Goal: Check status: Check status

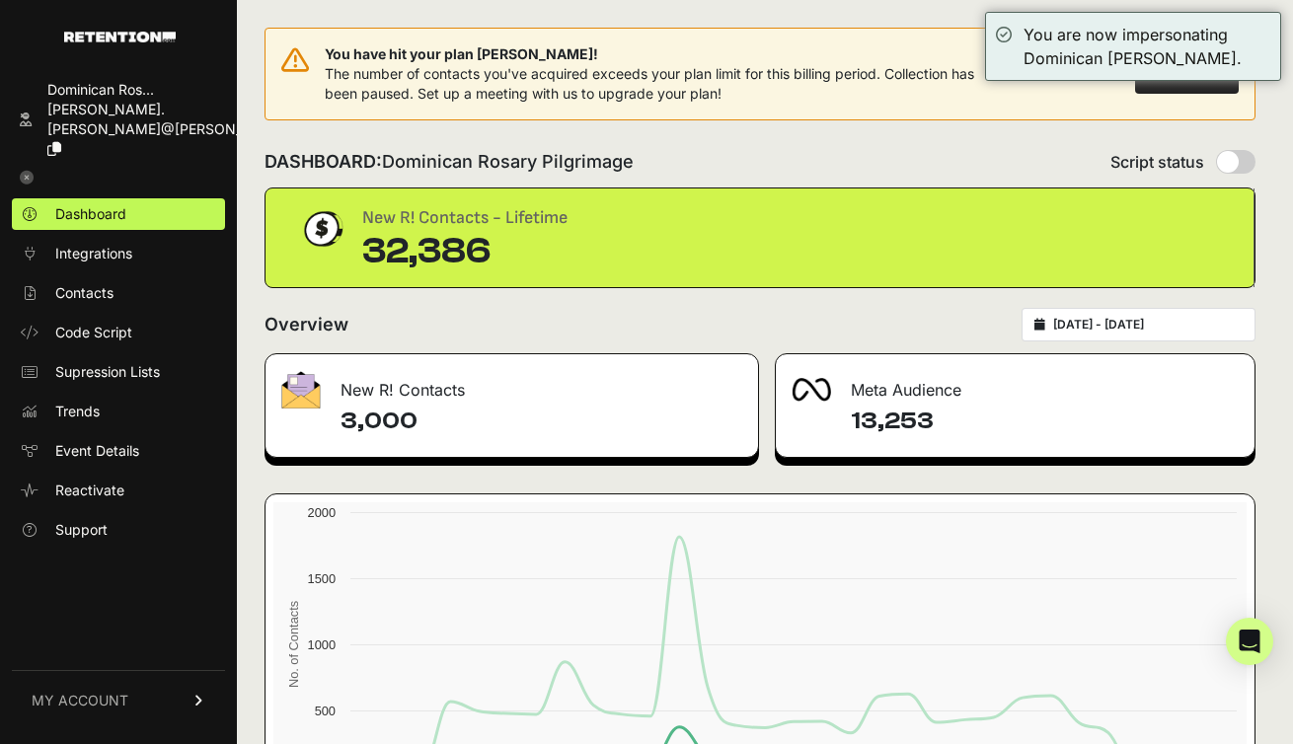
click at [1128, 324] on input "[DATE] - [DATE]" at bounding box center [1147, 325] width 189 height 16
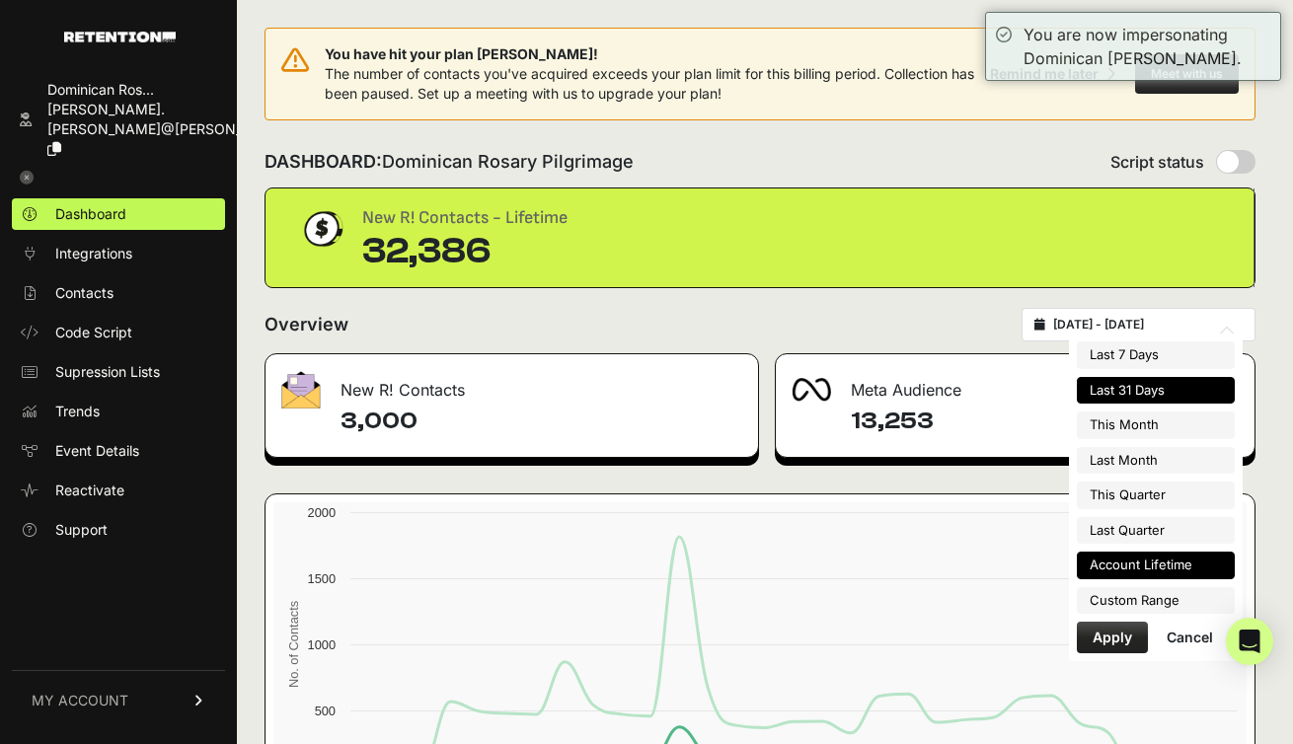
type input "[DATE]"
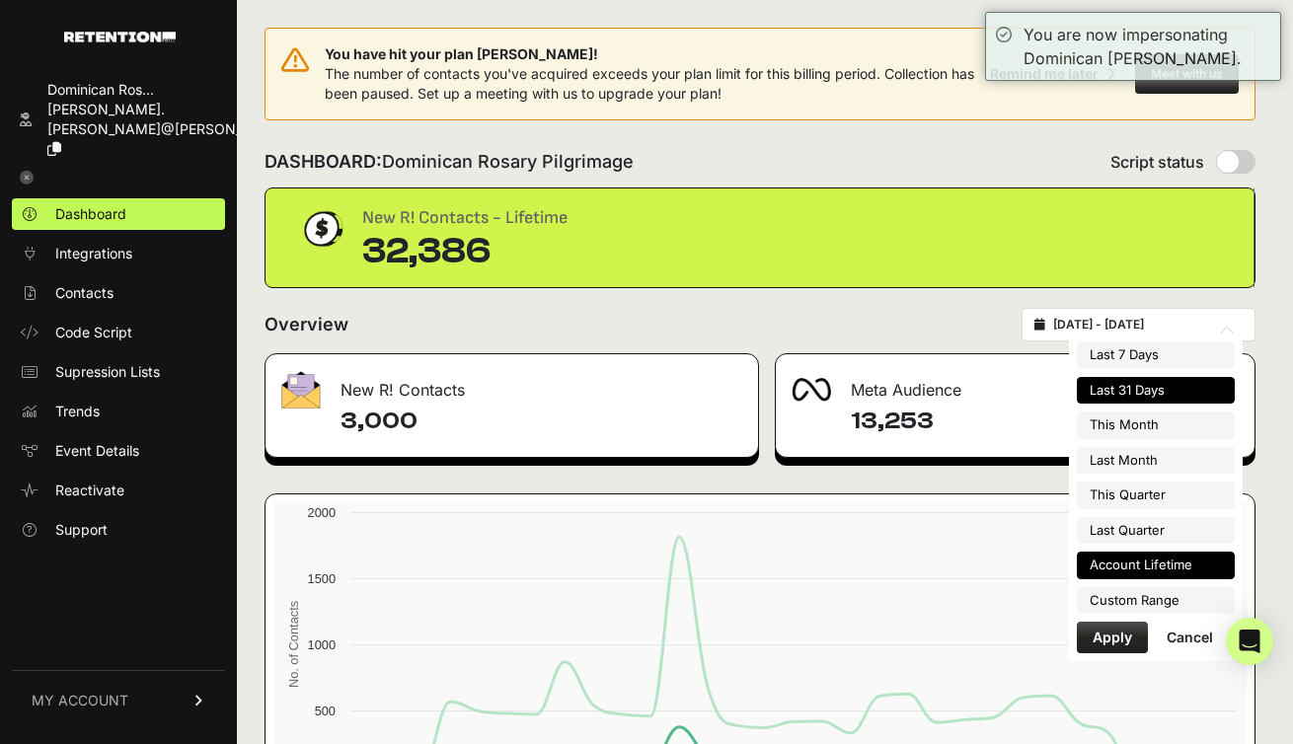
type input "[DATE]"
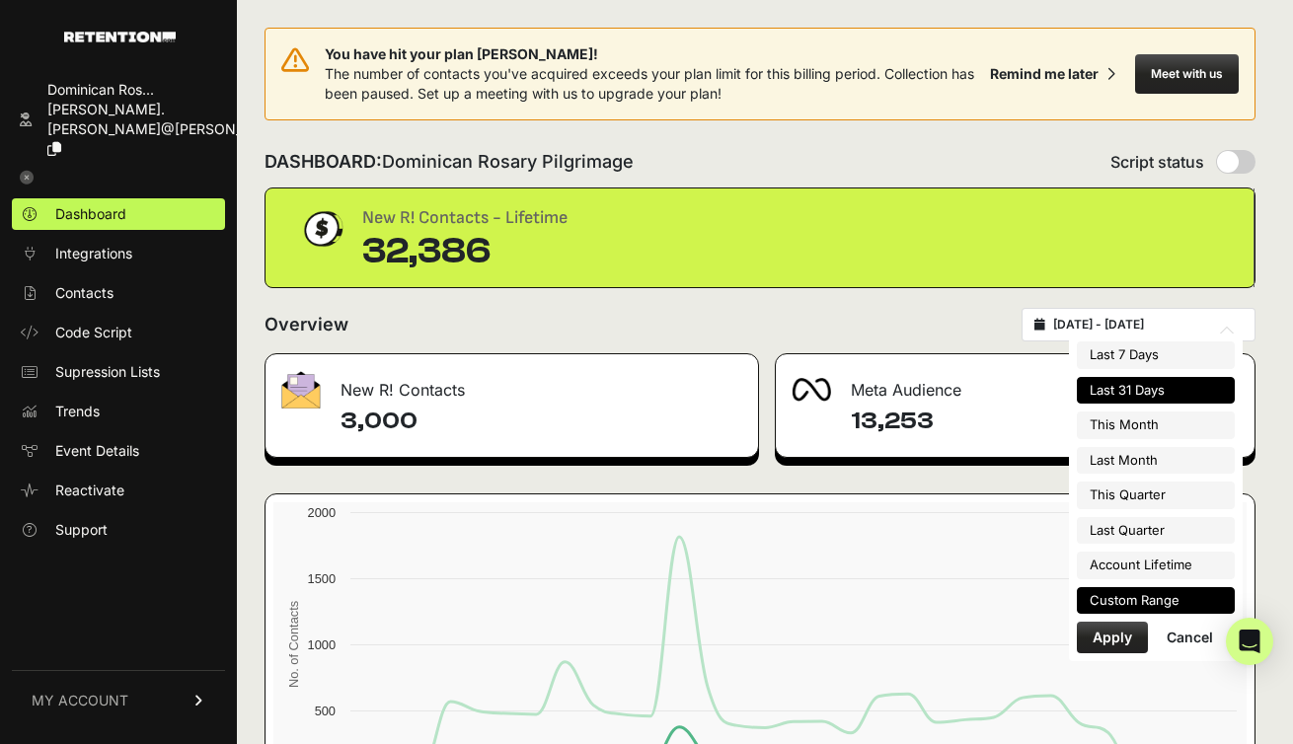
click at [1132, 593] on li "Custom Range" at bounding box center [1156, 601] width 158 height 28
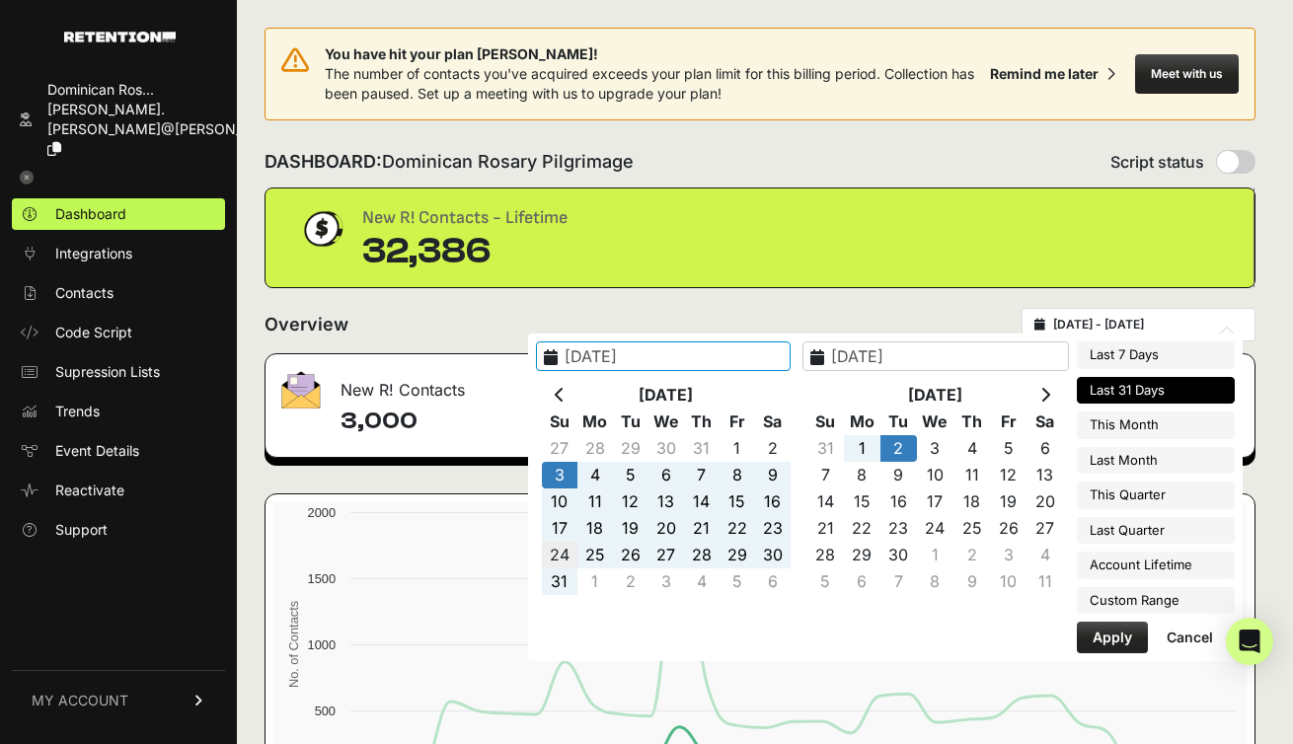
type input "[DATE]"
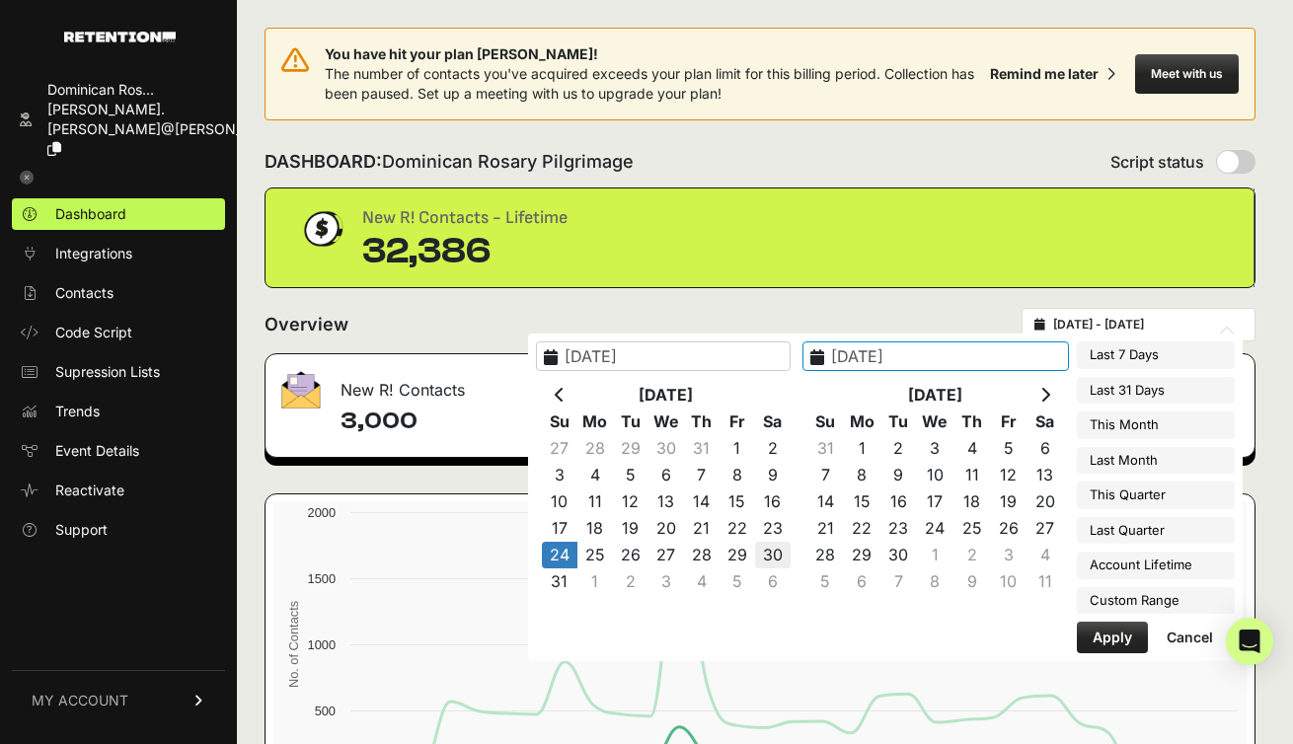
type input "[DATE]"
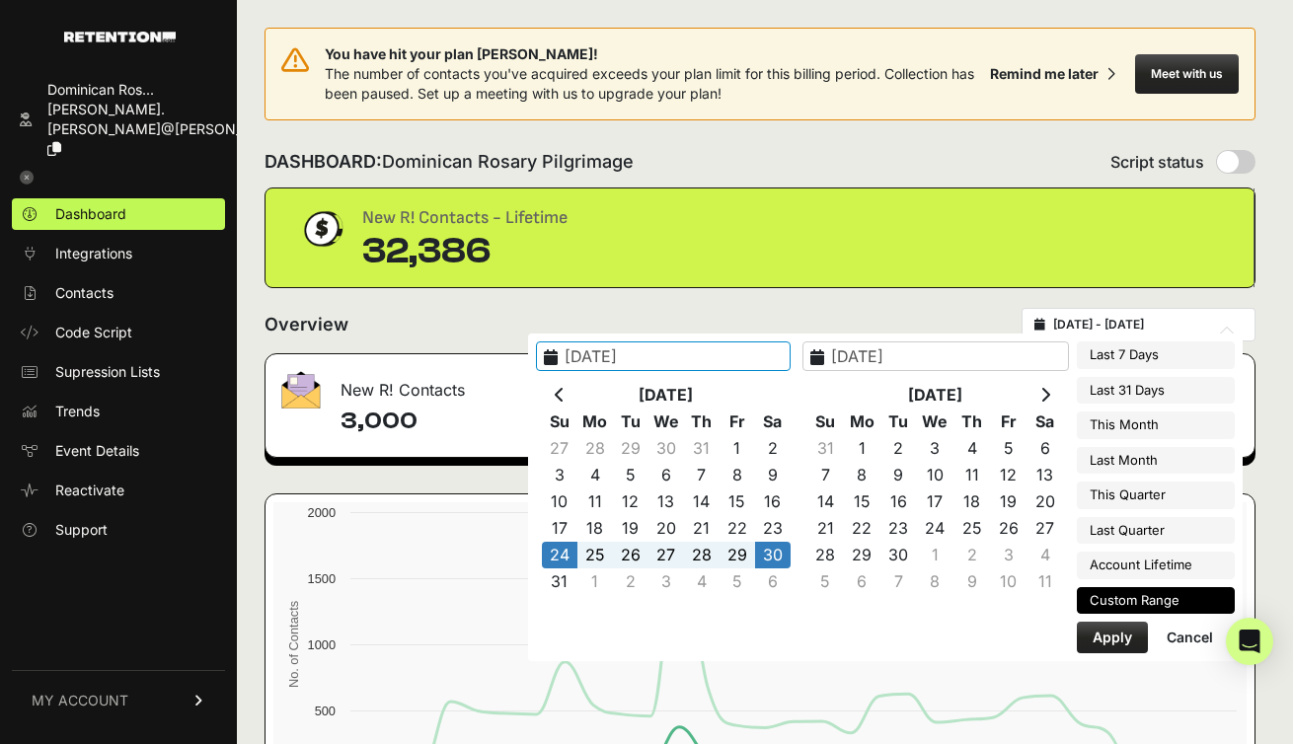
type input "[DATE]"
click at [1095, 639] on button "Apply" at bounding box center [1112, 638] width 71 height 32
type input "[DATE] - [DATE]"
